Goal: Information Seeking & Learning: Learn about a topic

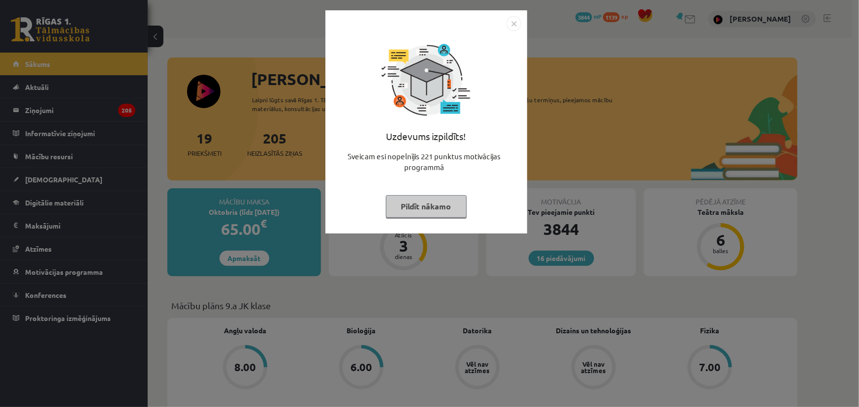
click at [452, 211] on button "Pildīt nākamo" at bounding box center [426, 206] width 81 height 23
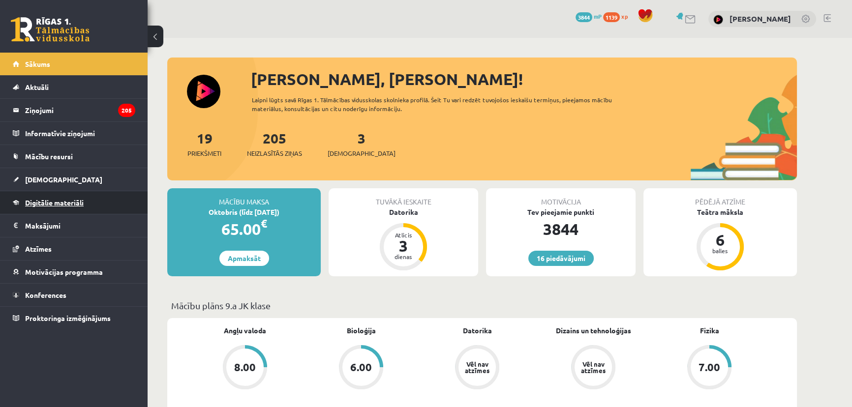
click at [62, 201] on span "Digitālie materiāli" at bounding box center [54, 202] width 59 height 9
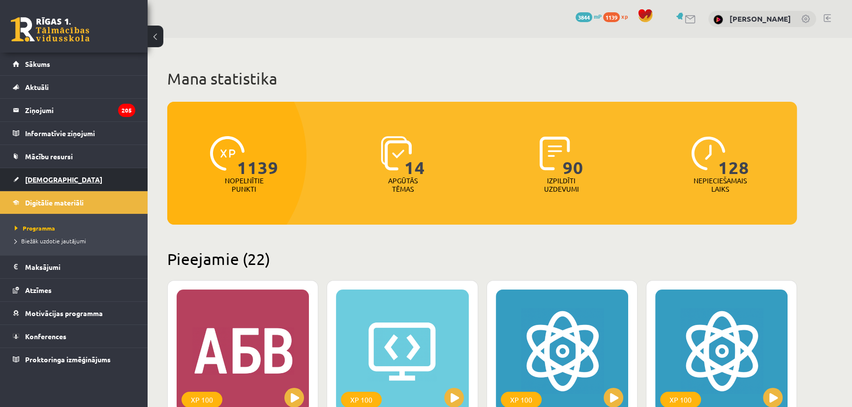
click at [58, 173] on link "[DEMOGRAPHIC_DATA]" at bounding box center [74, 179] width 123 height 23
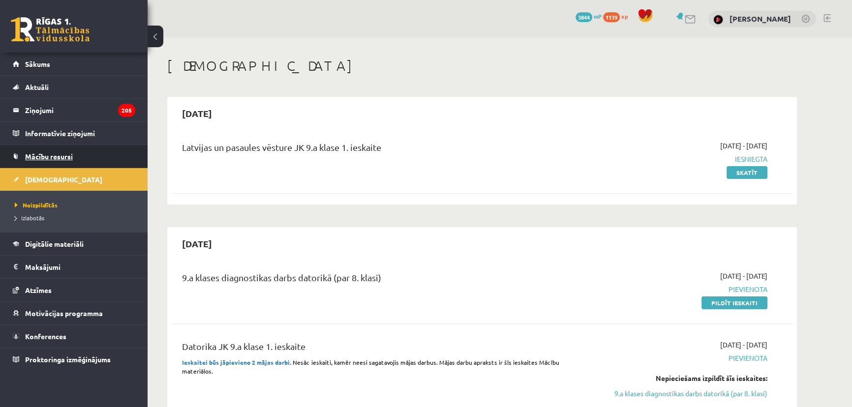
click at [58, 155] on span "Mācību resursi" at bounding box center [49, 156] width 48 height 9
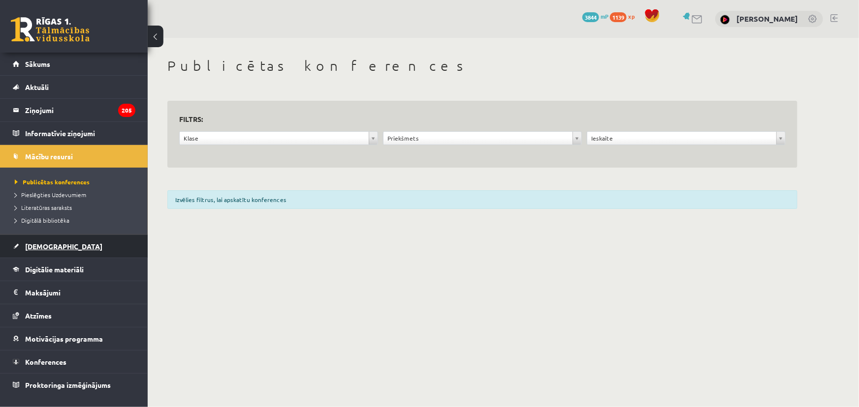
click at [53, 250] on link "[DEMOGRAPHIC_DATA]" at bounding box center [74, 246] width 123 height 23
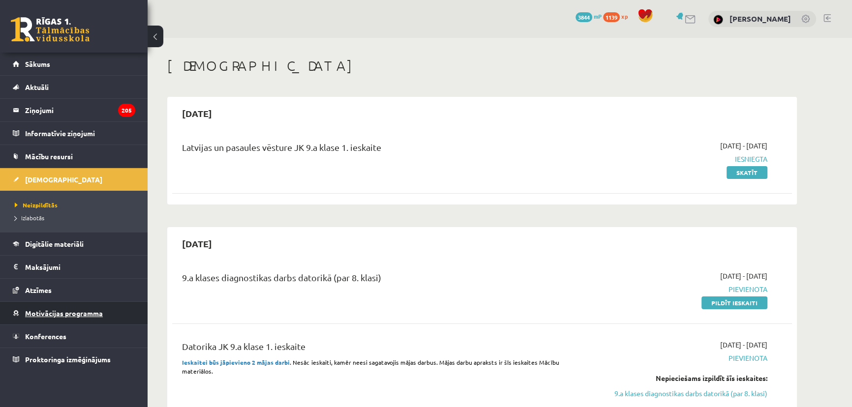
click at [63, 307] on link "Motivācijas programma" at bounding box center [74, 313] width 123 height 23
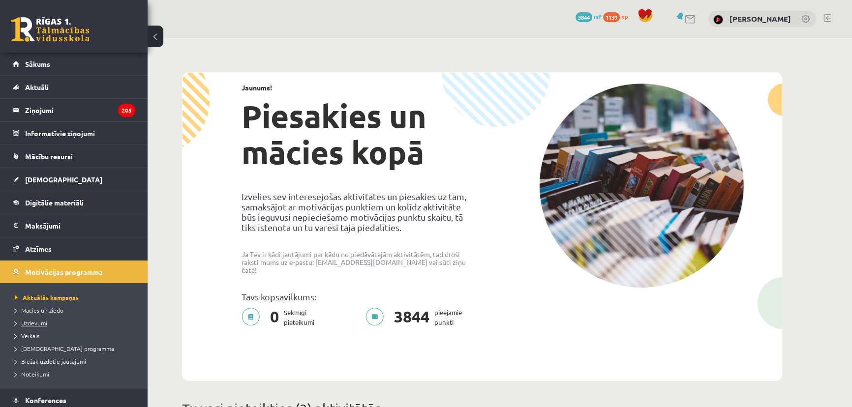
click at [37, 324] on span "Uzdevumi" at bounding box center [31, 323] width 32 height 8
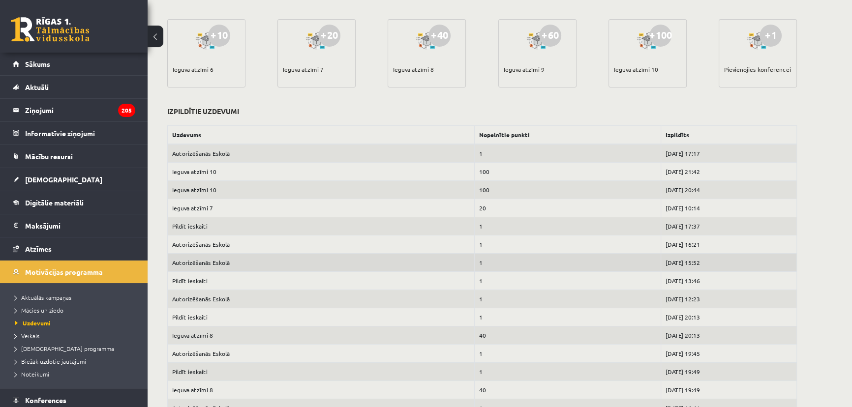
scroll to position [313, 0]
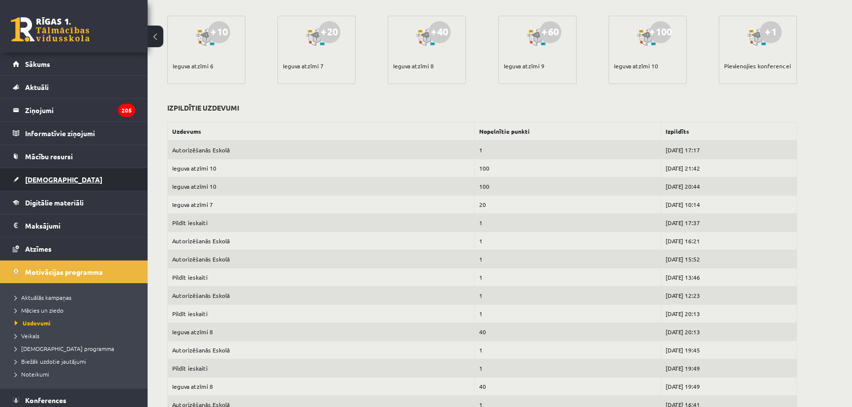
click at [79, 172] on link "[DEMOGRAPHIC_DATA]" at bounding box center [74, 179] width 123 height 23
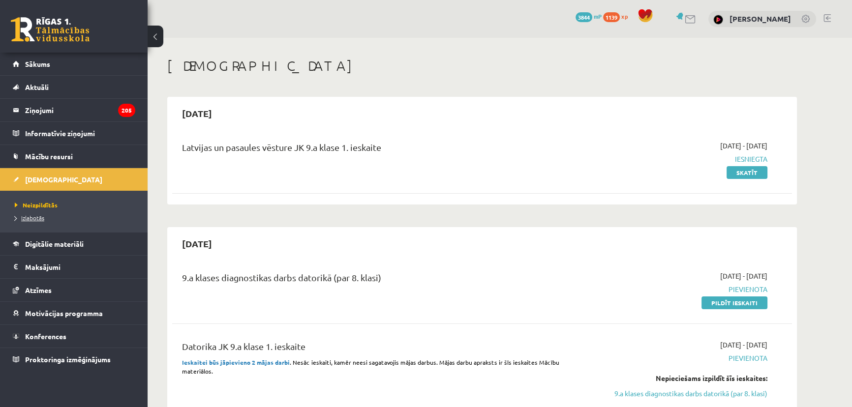
click at [40, 217] on span "Izlabotās" at bounding box center [30, 218] width 30 height 8
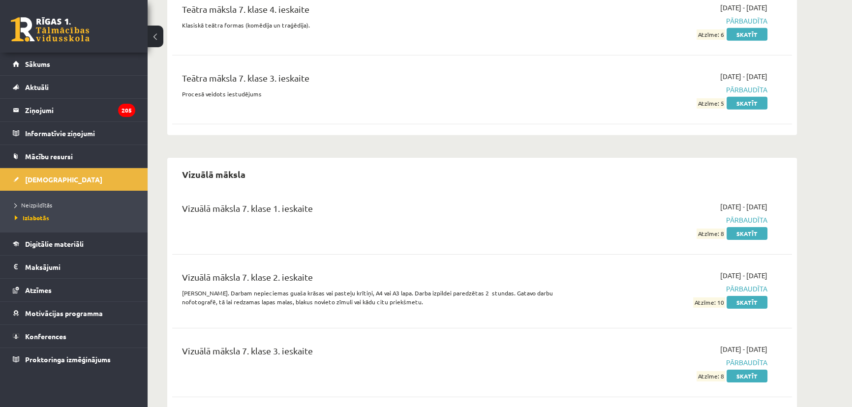
scroll to position [13233, 0]
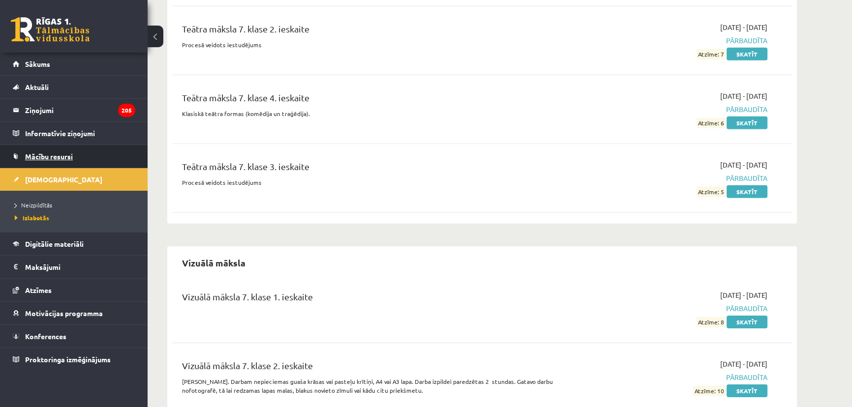
click at [58, 152] on span "Mācību resursi" at bounding box center [49, 156] width 48 height 9
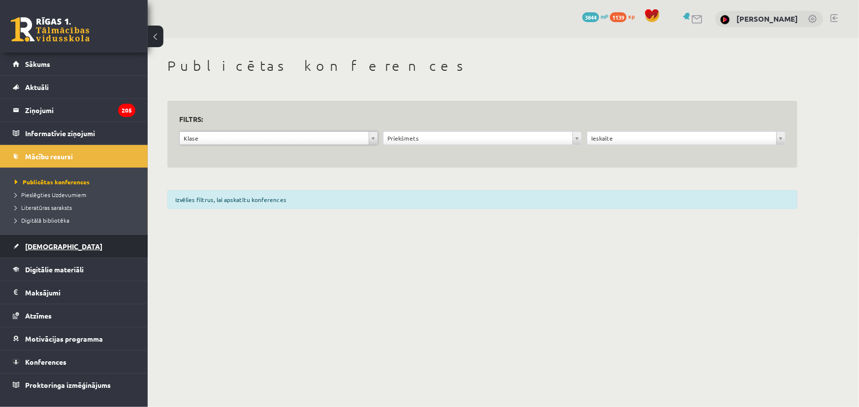
click at [52, 249] on span "[DEMOGRAPHIC_DATA]" at bounding box center [63, 246] width 77 height 9
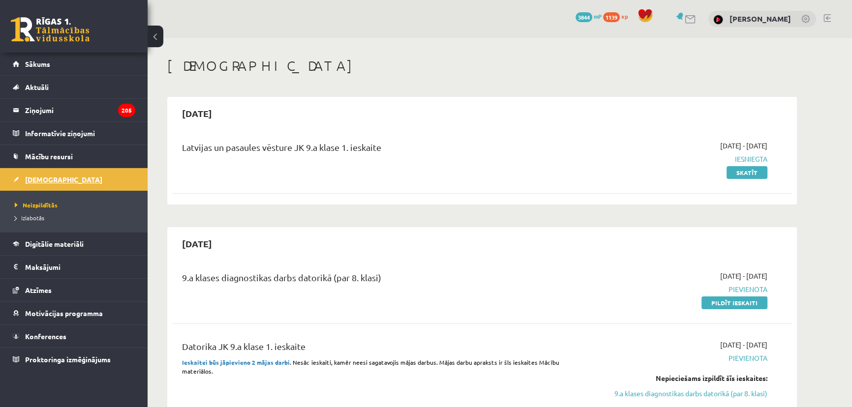
click at [52, 249] on link "Digitālie materiāli" at bounding box center [74, 244] width 123 height 23
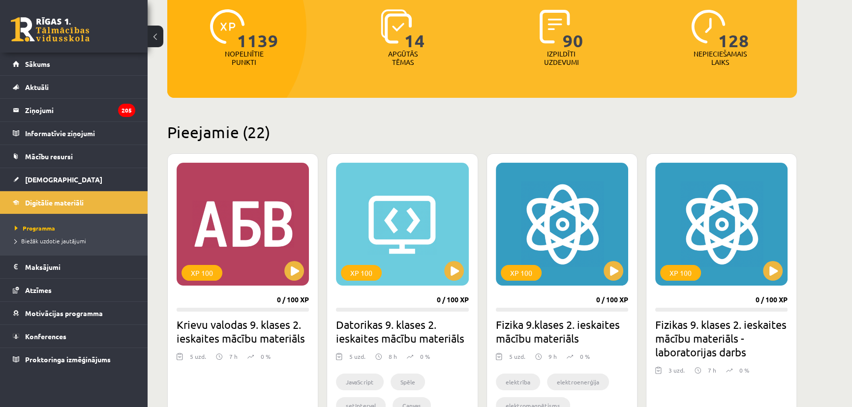
scroll to position [179, 0]
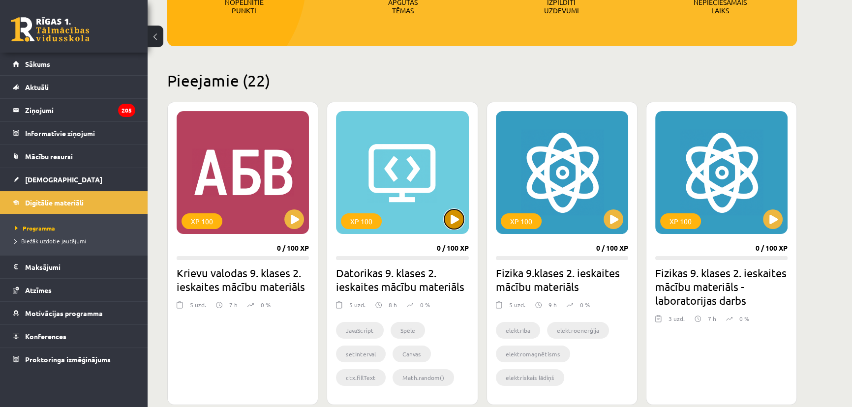
click at [458, 211] on button at bounding box center [454, 220] width 20 height 20
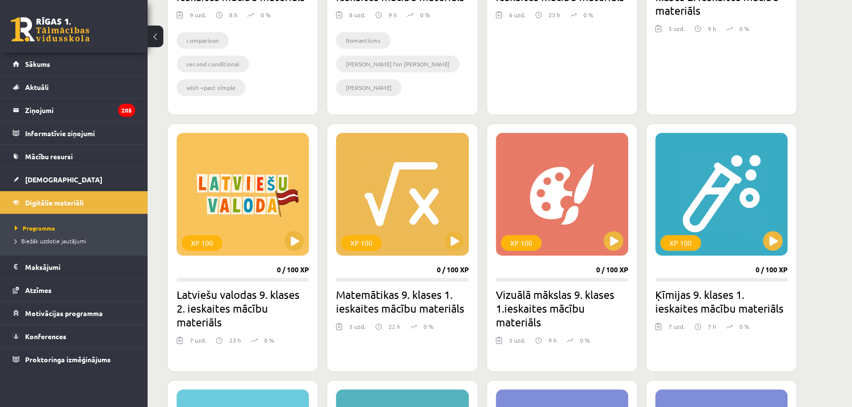
scroll to position [805, 0]
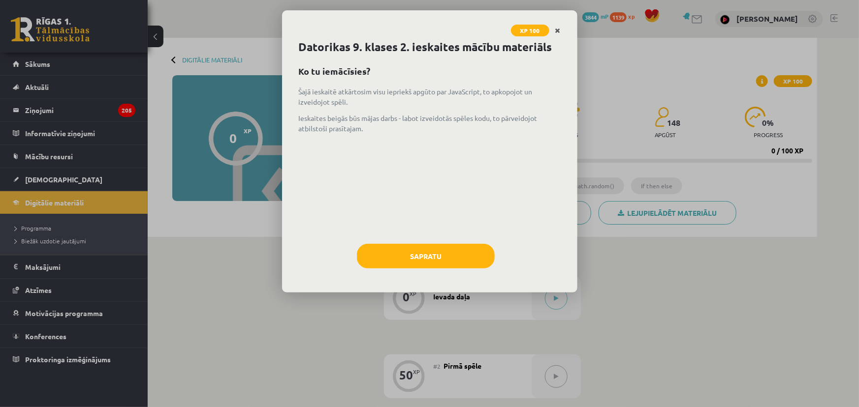
click at [561, 26] on link "Close" at bounding box center [557, 30] width 17 height 19
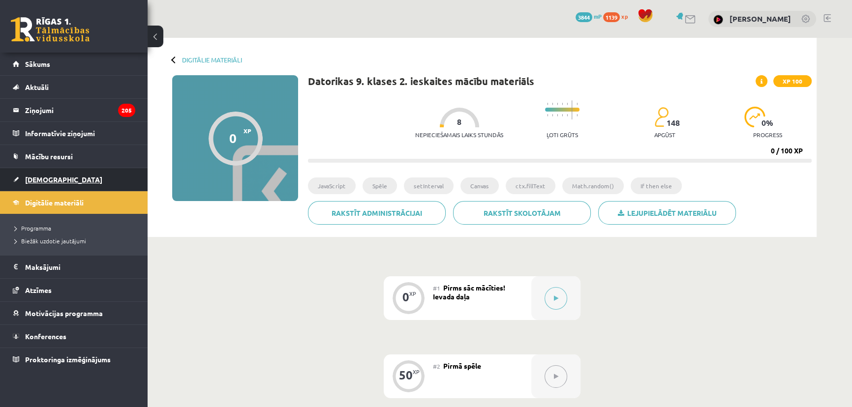
click at [54, 172] on link "[DEMOGRAPHIC_DATA]" at bounding box center [74, 179] width 123 height 23
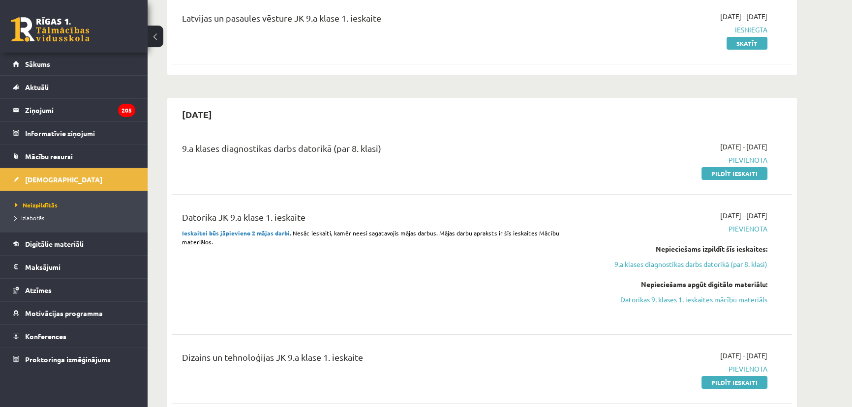
scroll to position [134, 0]
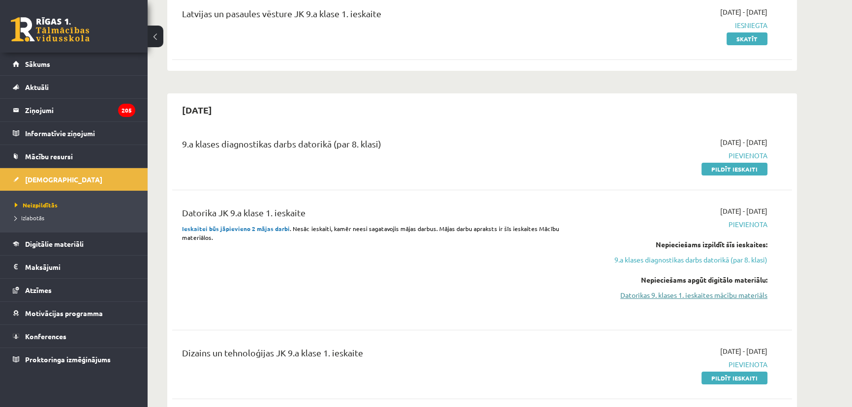
click at [680, 290] on link "Datorikas 9. klases 1. ieskaites mācību materiāls" at bounding box center [674, 295] width 185 height 10
